Goal: Task Accomplishment & Management: Manage account settings

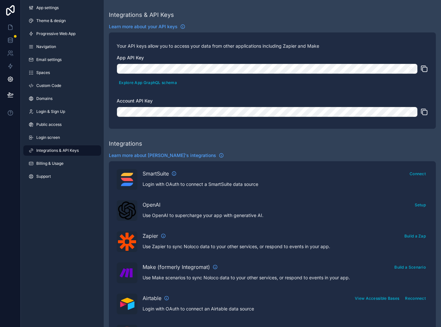
click at [62, 234] on div "App settings Theme & design Progressive Web App Navigation Email settings Space…" at bounding box center [62, 163] width 83 height 327
click at [92, 150] on link "Integrations & API Keys" at bounding box center [62, 150] width 78 height 10
click at [142, 26] on span "Learn more about your API keys" at bounding box center [143, 26] width 69 height 6
click at [8, 38] on icon at bounding box center [10, 40] width 6 height 6
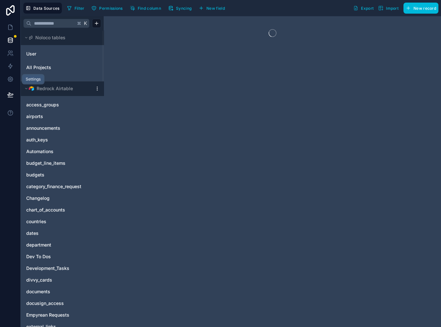
click at [9, 78] on icon at bounding box center [10, 79] width 6 height 6
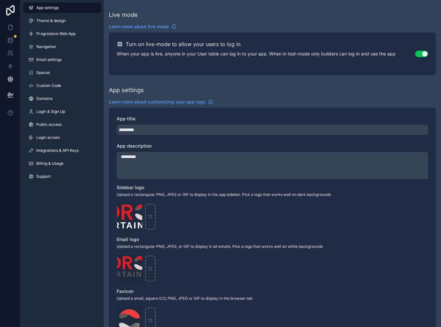
click at [51, 196] on div "App settings Theme & design Progressive Web App Navigation Email settings Space…" at bounding box center [62, 163] width 83 height 327
